Goal: Check status: Check status

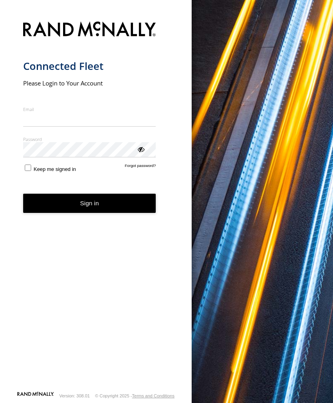
click at [59, 119] on input "Email" at bounding box center [89, 119] width 133 height 14
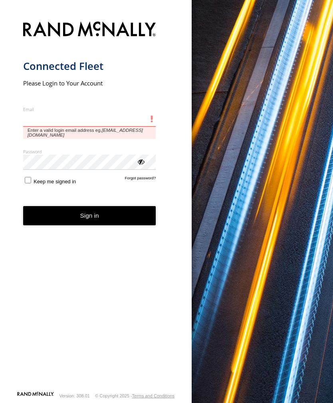
type input "**********"
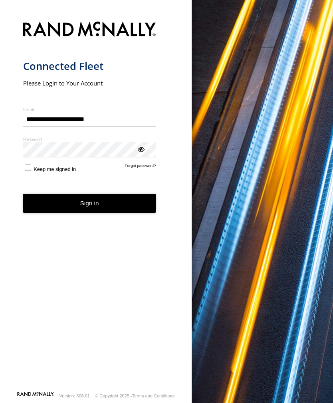
click at [90, 207] on button "Sign in" at bounding box center [89, 204] width 133 height 20
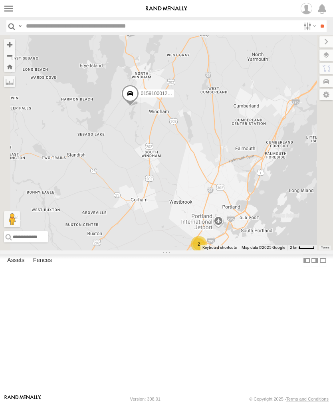
click at [11, 9] on label at bounding box center [9, 9] width 12 height 12
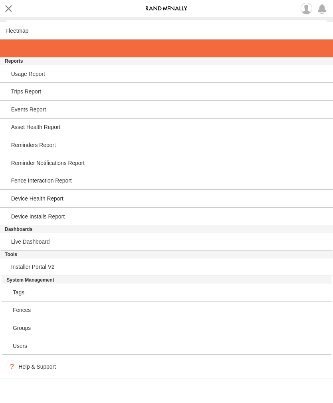
click at [22, 49] on span at bounding box center [14, 48] width 16 height 6
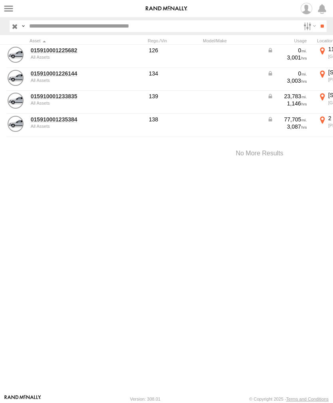
click at [60, 96] on link "015910001233835" at bounding box center [70, 96] width 78 height 7
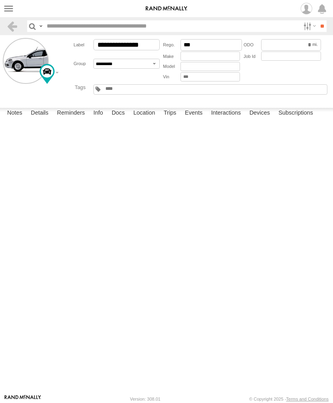
click at [198, 119] on label "Events" at bounding box center [194, 113] width 26 height 11
